Goal: Find specific page/section: Find specific page/section

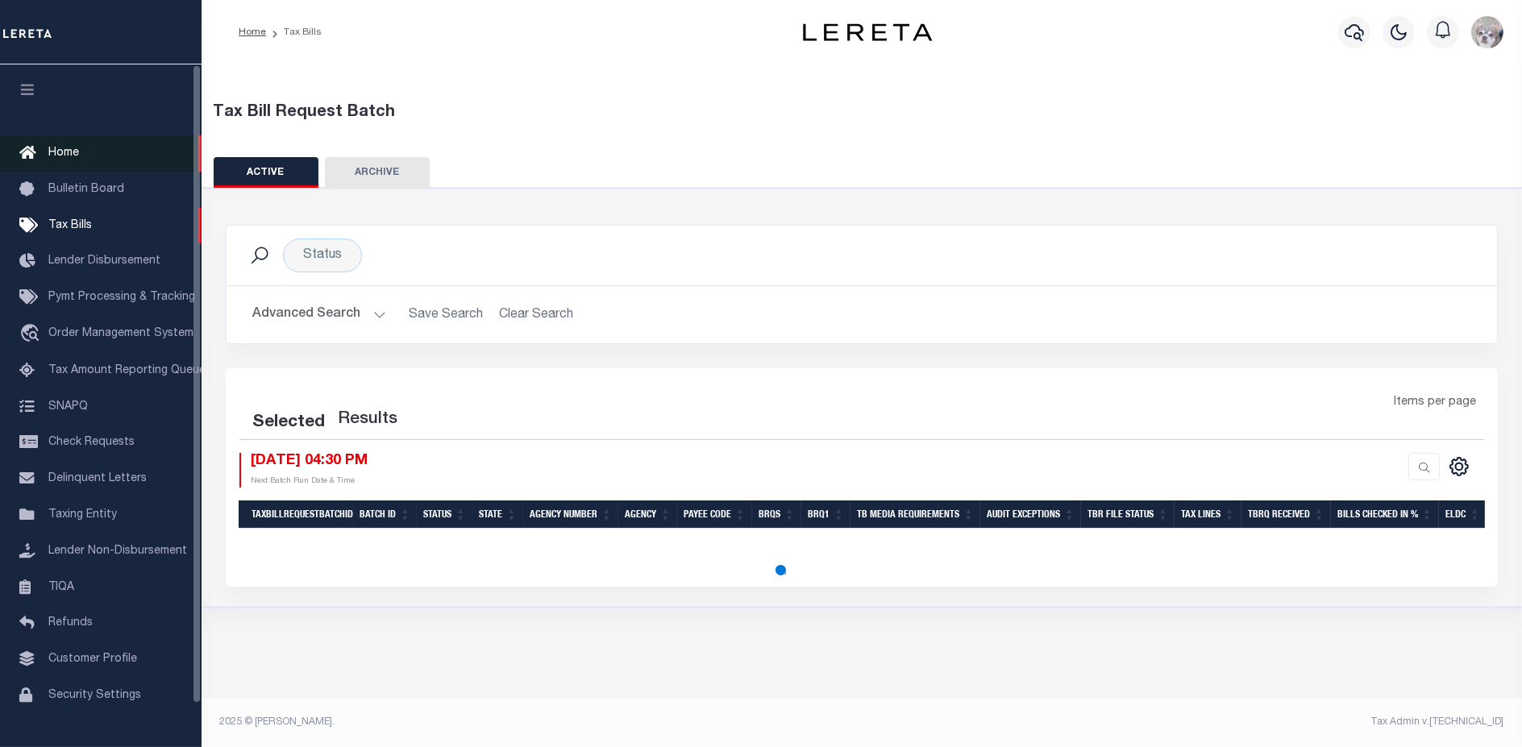
click at [66, 149] on span "Home" at bounding box center [63, 153] width 31 height 11
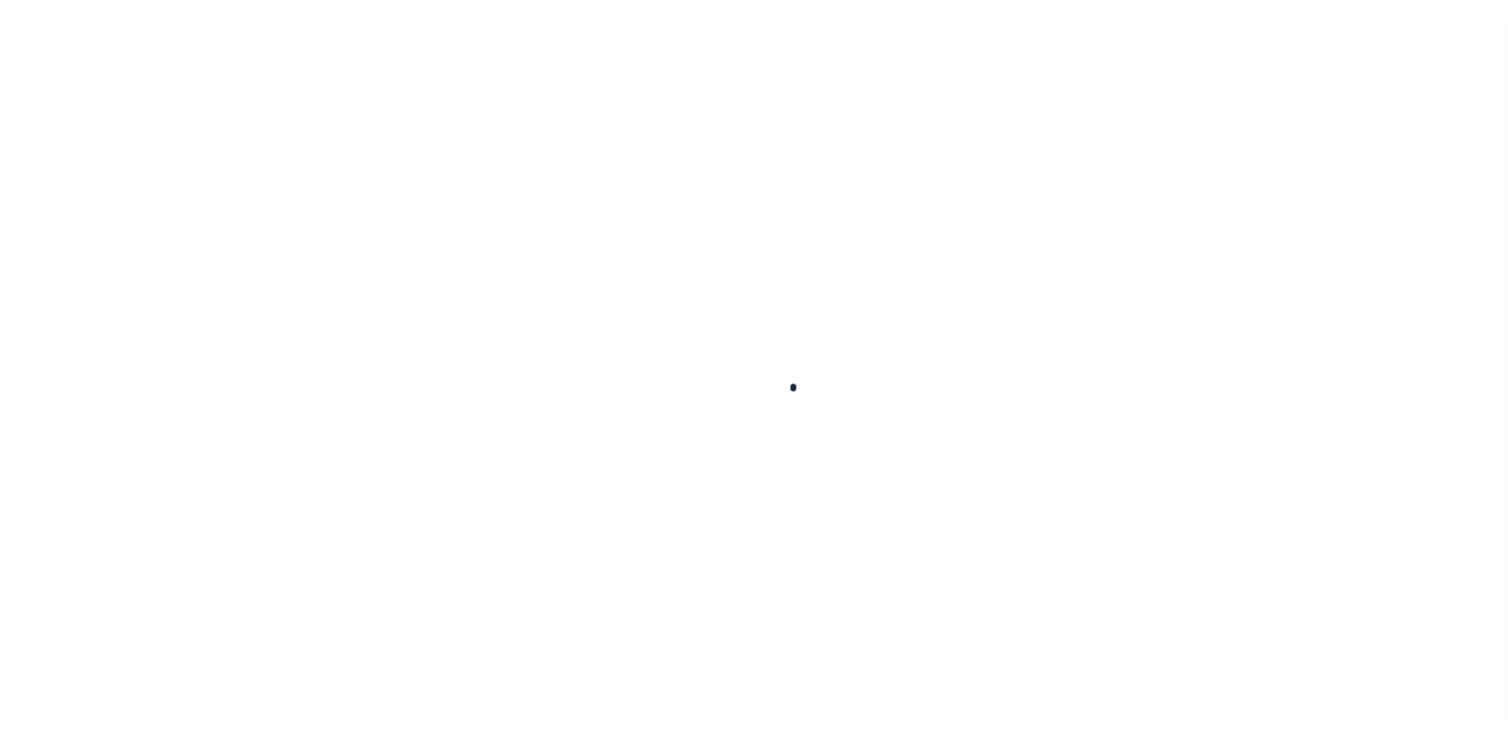
click at [884, 264] on div at bounding box center [754, 373] width 1508 height 747
